Goal: Task Accomplishment & Management: Manage account settings

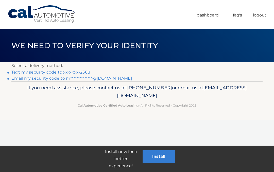
click at [82, 72] on link "Text my security code to xxx-xxx-2568" at bounding box center [50, 72] width 79 height 5
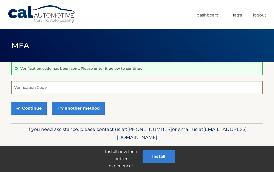
click at [52, 88] on input "Verification Code" at bounding box center [136, 87] width 251 height 13
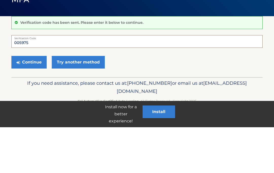
type input "005975"
click at [40, 102] on button "Continue" at bounding box center [28, 108] width 35 height 13
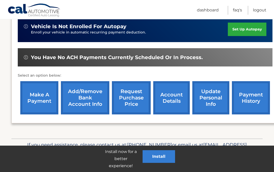
scroll to position [134, 0]
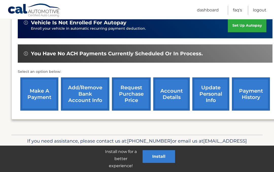
click at [94, 92] on link "Add/Remove bank account info" at bounding box center [85, 93] width 48 height 33
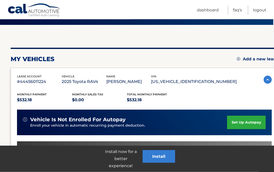
scroll to position [37, 4]
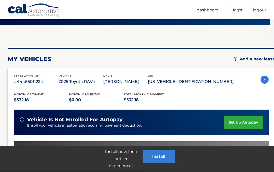
click at [260, 80] on img at bounding box center [264, 80] width 8 height 8
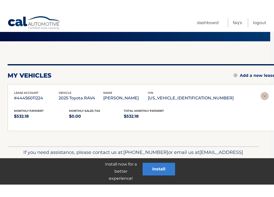
scroll to position [10, 0]
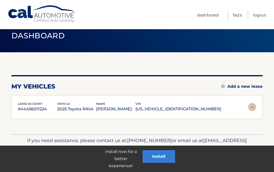
click at [252, 107] on img at bounding box center [252, 107] width 8 height 8
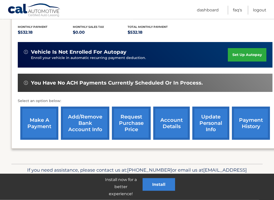
scroll to position [105, 0]
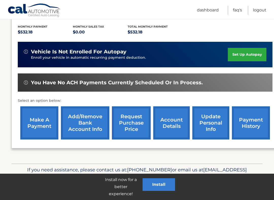
click at [93, 118] on link "Add/Remove bank account info" at bounding box center [85, 122] width 48 height 33
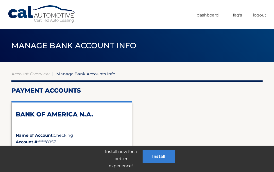
click at [93, 94] on h2 "Payment Accounts" at bounding box center [136, 91] width 251 height 8
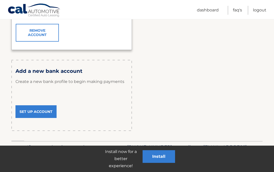
scroll to position [149, 0]
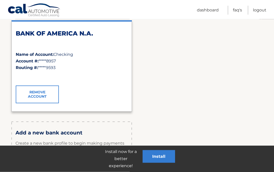
scroll to position [92, 0]
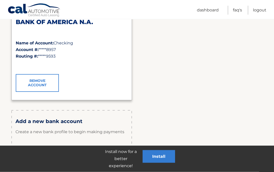
click at [53, 55] on span "*****9593" at bounding box center [46, 56] width 17 height 5
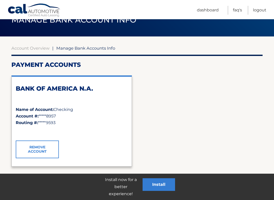
scroll to position [25, 0]
click at [63, 103] on div "BANK OF AMERICA N.A." at bounding box center [72, 96] width 112 height 22
click at [56, 118] on span "*****8957" at bounding box center [47, 116] width 17 height 5
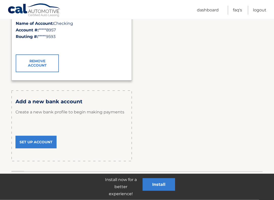
scroll to position [113, 0]
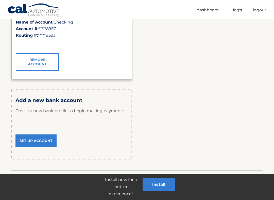
click at [44, 141] on link "Set Up Account" at bounding box center [35, 141] width 41 height 13
click at [43, 135] on link "Set Up Account" at bounding box center [35, 141] width 41 height 13
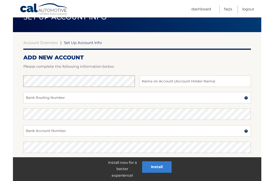
scroll to position [26, 0]
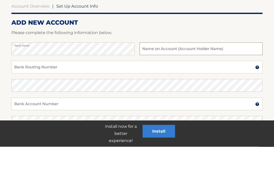
click at [159, 84] on input "text" at bounding box center [200, 90] width 123 height 13
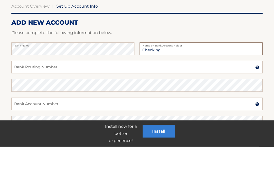
type input "Checking"
click at [74, 102] on input "Bank Routing Number" at bounding box center [136, 108] width 251 height 13
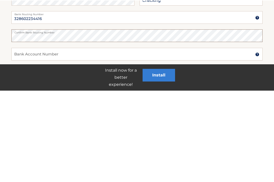
scroll to position [27, 0]
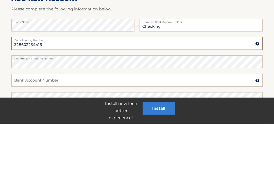
click at [56, 101] on input "328602234416" at bounding box center [136, 107] width 251 height 13
type input "3"
click at [41, 101] on input "Bank Routing Number" at bounding box center [136, 107] width 251 height 13
type input "222370440"
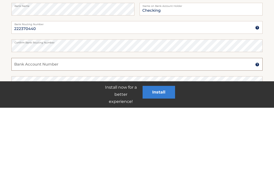
click at [60, 138] on input "Bank Account Number" at bounding box center [136, 144] width 251 height 13
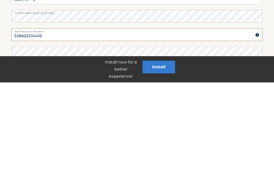
scroll to position [52, 0]
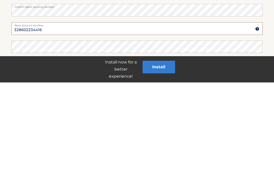
type input "328602234416"
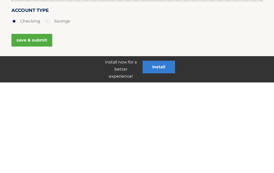
scroll to position [104, 0]
click at [34, 124] on button "save & submit" at bounding box center [31, 130] width 41 height 13
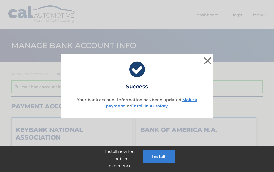
click at [192, 97] on link "Make a payment" at bounding box center [151, 102] width 91 height 11
click at [115, 104] on link "Make a payment" at bounding box center [151, 102] width 91 height 11
click at [207, 62] on button "×" at bounding box center [207, 61] width 10 height 10
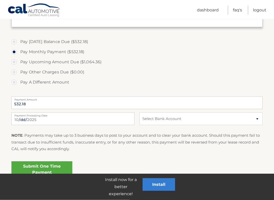
scroll to position [160, 0]
click at [257, 119] on select "Select Bank Account Checking KEYBANK NATIONAL ASSOCIATION *****4416 Checking BA…" at bounding box center [200, 119] width 123 height 13
select select "MmZjOTgyN2EtYTE4NC00MTliLWJiYzAtMTgzNDUwNDI2YjMx"
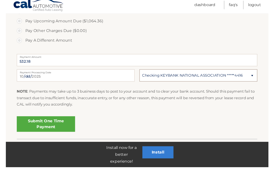
scroll to position [210, 0]
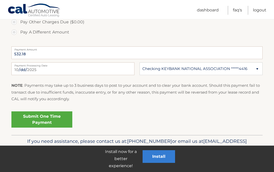
click at [57, 117] on link "Submit One Time Payment" at bounding box center [41, 119] width 61 height 16
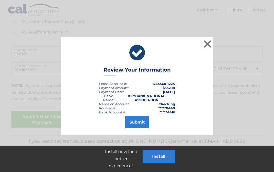
click at [142, 123] on button "Submit" at bounding box center [137, 122] width 24 height 12
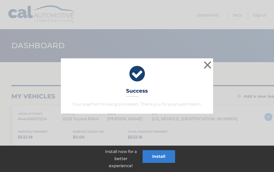
click at [209, 62] on button "×" at bounding box center [207, 65] width 10 height 10
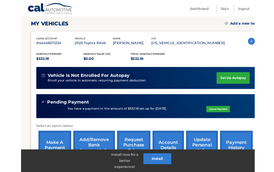
scroll to position [143, 0]
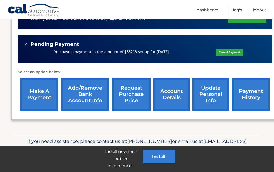
click at [94, 91] on link "Add/Remove bank account info" at bounding box center [85, 94] width 48 height 33
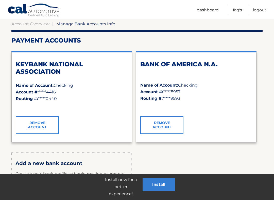
scroll to position [50, 0]
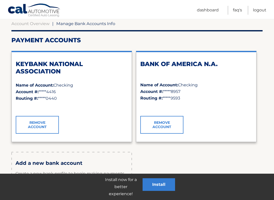
click at [164, 124] on link "Remove Account" at bounding box center [161, 125] width 43 height 18
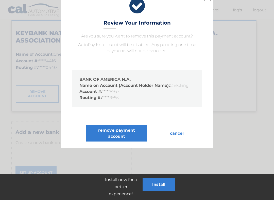
scroll to position [82, 0]
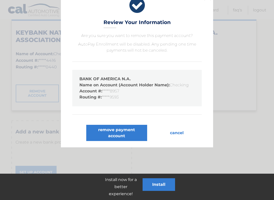
click at [127, 134] on button "remove payment account" at bounding box center [116, 133] width 61 height 16
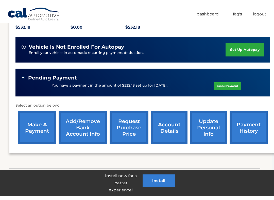
scroll to position [114, 0]
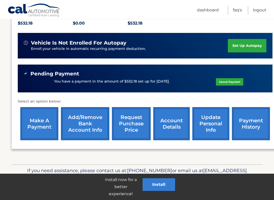
click at [86, 125] on link "Add/Remove bank account info" at bounding box center [85, 123] width 48 height 33
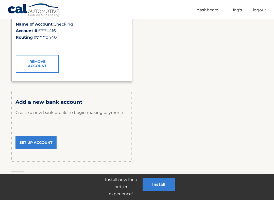
scroll to position [111, 0]
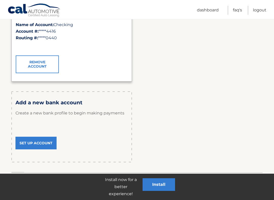
click at [42, 144] on link "Set Up Account" at bounding box center [35, 143] width 41 height 13
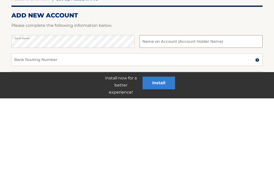
click at [159, 110] on input "text" at bounding box center [200, 116] width 123 height 13
type input "Checking"
click at [64, 128] on input "Bank Routing Number" at bounding box center [136, 134] width 251 height 13
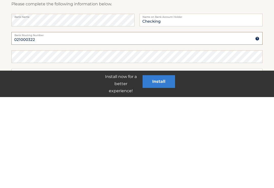
scroll to position [8, 0]
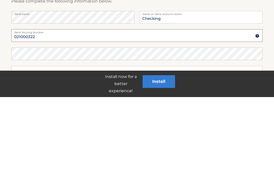
type input "021000322"
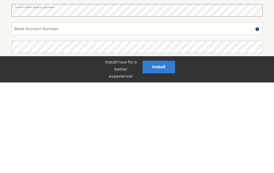
scroll to position [54, 0]
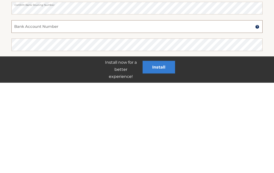
click at [65, 111] on input "Bank Account Number" at bounding box center [136, 117] width 251 height 13
type input "4"
type input "483068848957"
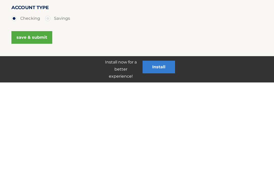
scroll to position [108, 0]
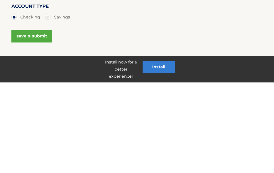
click at [41, 121] on button "save & submit" at bounding box center [31, 127] width 41 height 13
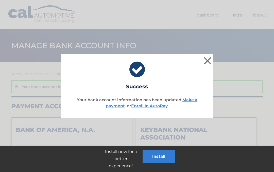
click at [207, 58] on button "×" at bounding box center [207, 61] width 10 height 10
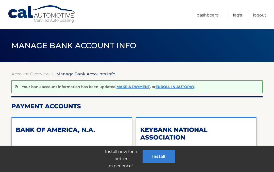
click at [259, 17] on link "Logout" at bounding box center [259, 15] width 13 height 9
